Goal: Find specific page/section: Find specific page/section

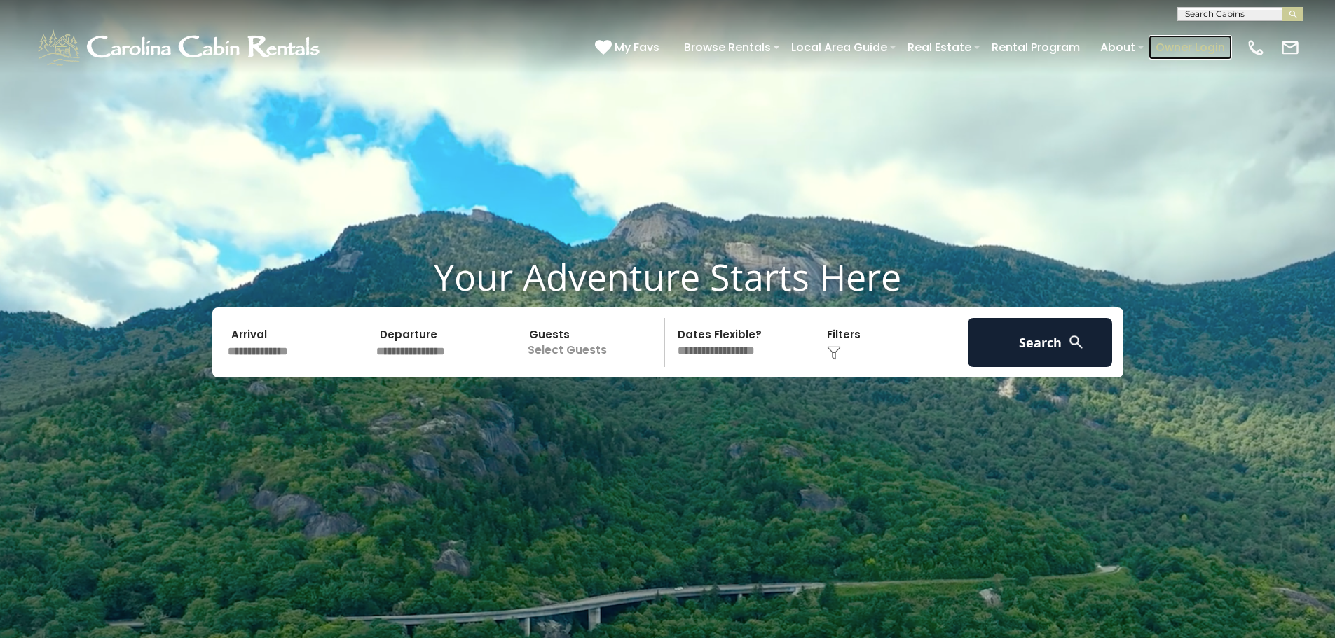
click at [1183, 47] on link "Owner Login" at bounding box center [1189, 47] width 83 height 25
click at [1192, 50] on link "Owner Login" at bounding box center [1189, 47] width 83 height 25
click at [1183, 45] on link "Owner Login" at bounding box center [1189, 47] width 83 height 25
click at [1178, 40] on link "Owner Login" at bounding box center [1189, 47] width 83 height 25
click at [1187, 47] on link "Owner Login" at bounding box center [1189, 47] width 83 height 25
